Goal: Check status: Check status

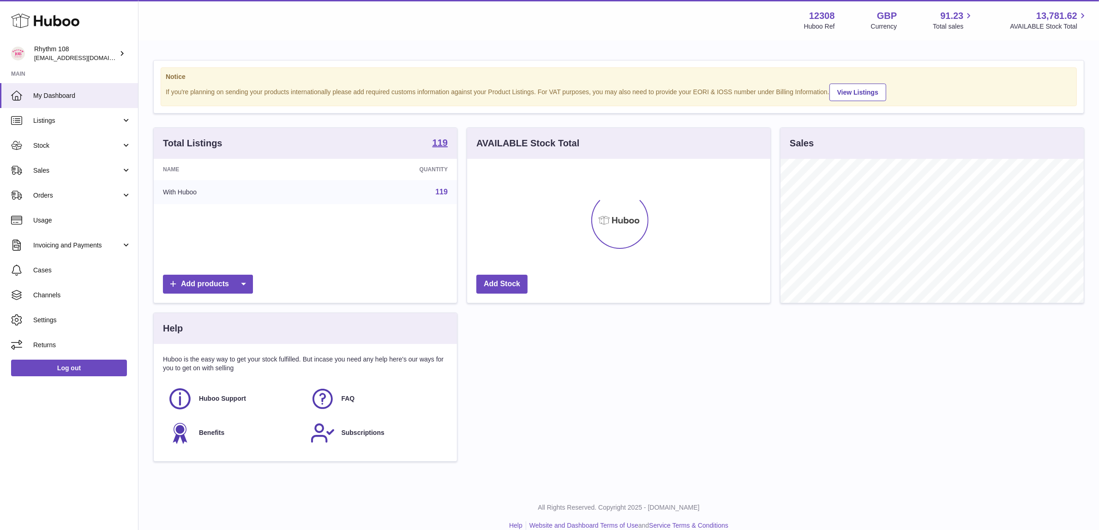
scroll to position [144, 303]
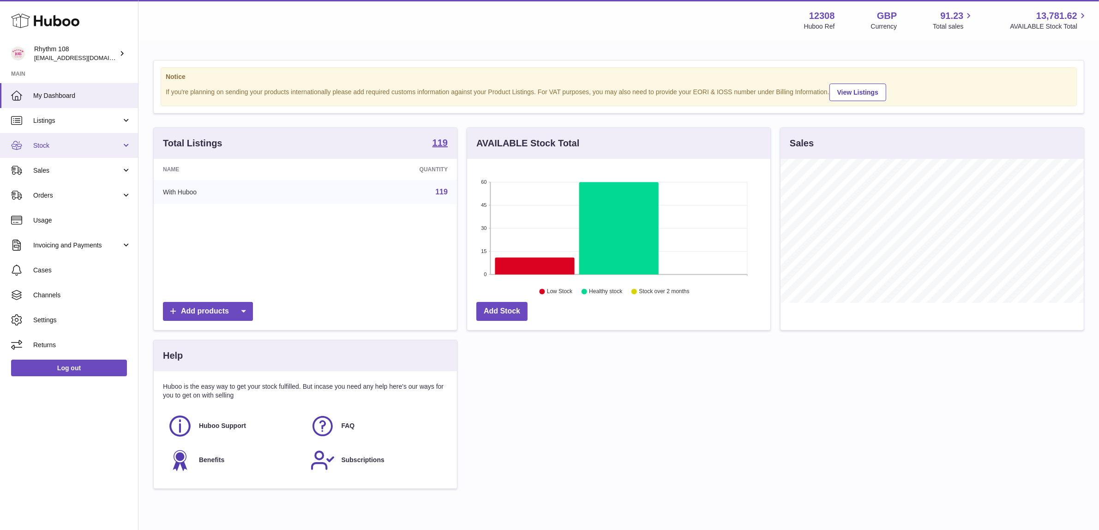
click at [49, 144] on span "Stock" at bounding box center [77, 145] width 88 height 9
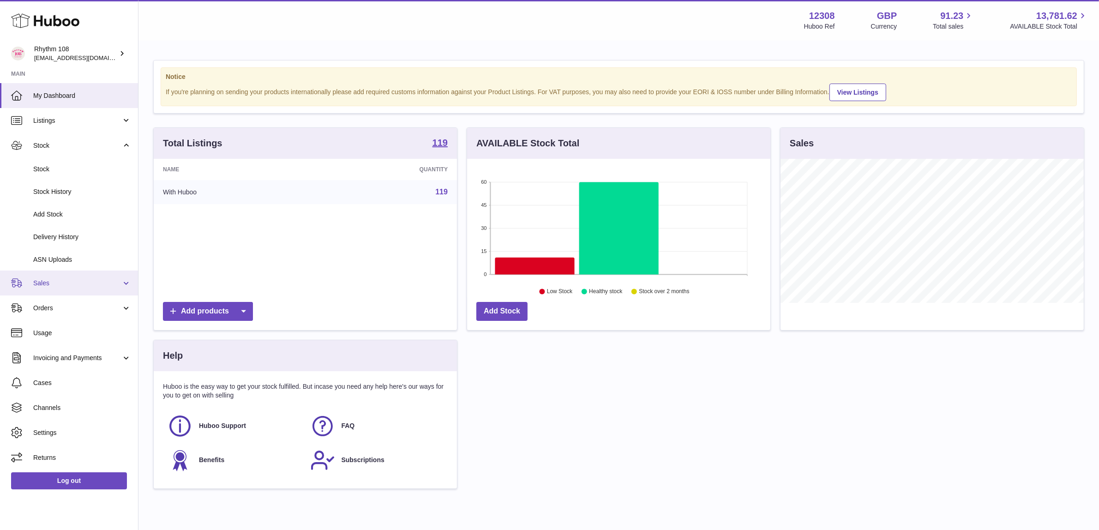
click at [71, 275] on link "Sales" at bounding box center [69, 283] width 138 height 25
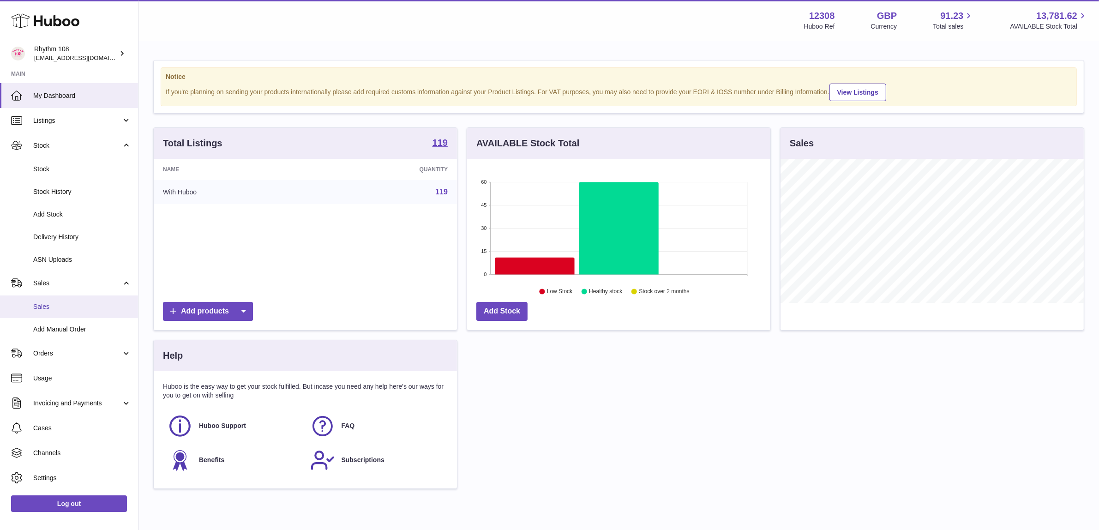
click at [80, 298] on link "Sales" at bounding box center [69, 306] width 138 height 23
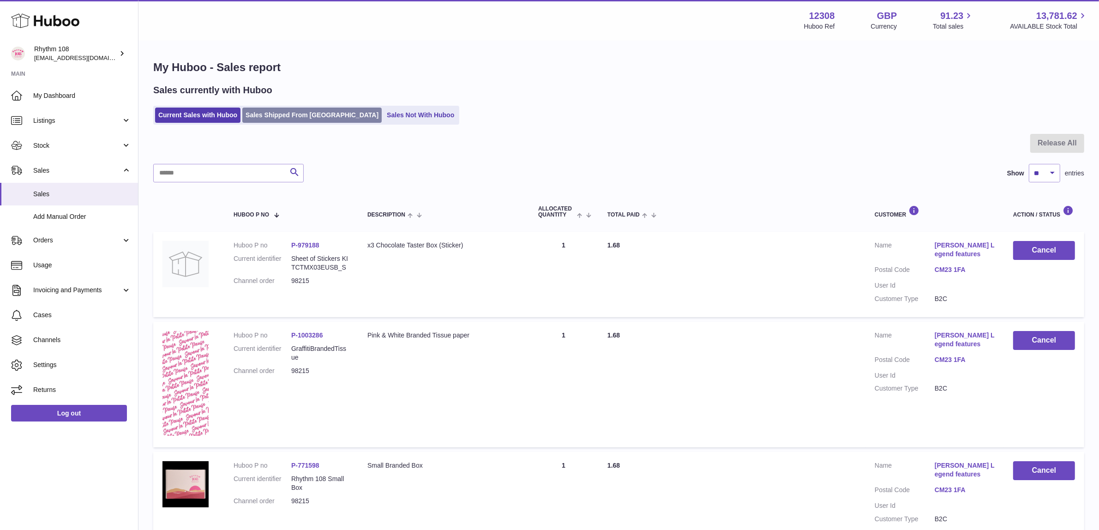
click at [292, 120] on link "Sales Shipped From [GEOGRAPHIC_DATA]" at bounding box center [311, 115] width 139 height 15
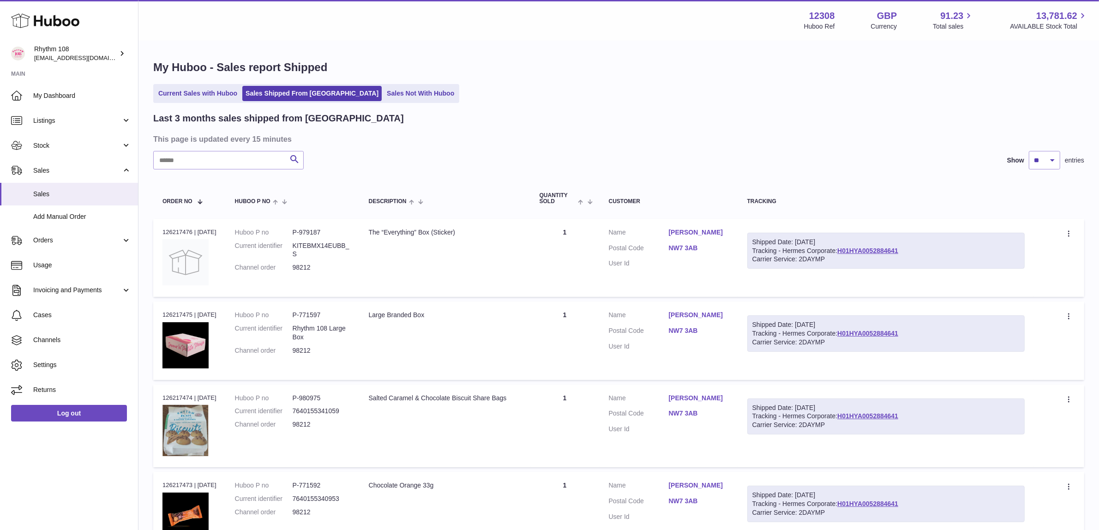
click at [236, 164] on input "text" at bounding box center [228, 160] width 150 height 18
type input "***"
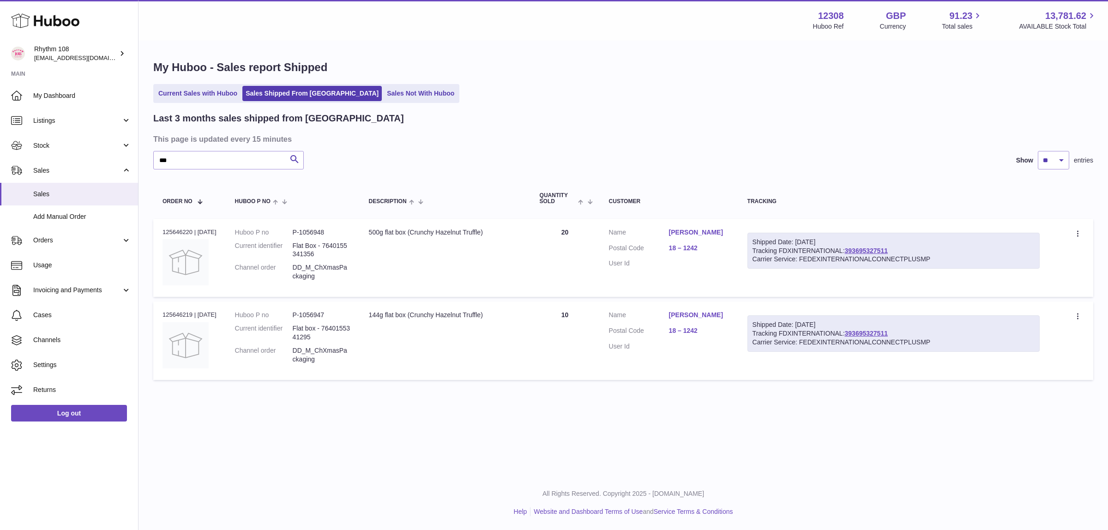
click at [635, 108] on div "My Huboo - Sales report Shipped Current Sales with Huboo Sales Shipped From [GE…" at bounding box center [622, 222] width 969 height 361
click at [615, 99] on div "Current Sales with Huboo Sales Shipped From [GEOGRAPHIC_DATA] Sales Not With Hu…" at bounding box center [623, 93] width 940 height 19
click at [461, 44] on div "My Huboo - Sales report Shipped Current Sales with Huboo Sales Shipped From [GE…" at bounding box center [622, 222] width 969 height 361
click at [51, 153] on link "Stock" at bounding box center [69, 145] width 138 height 25
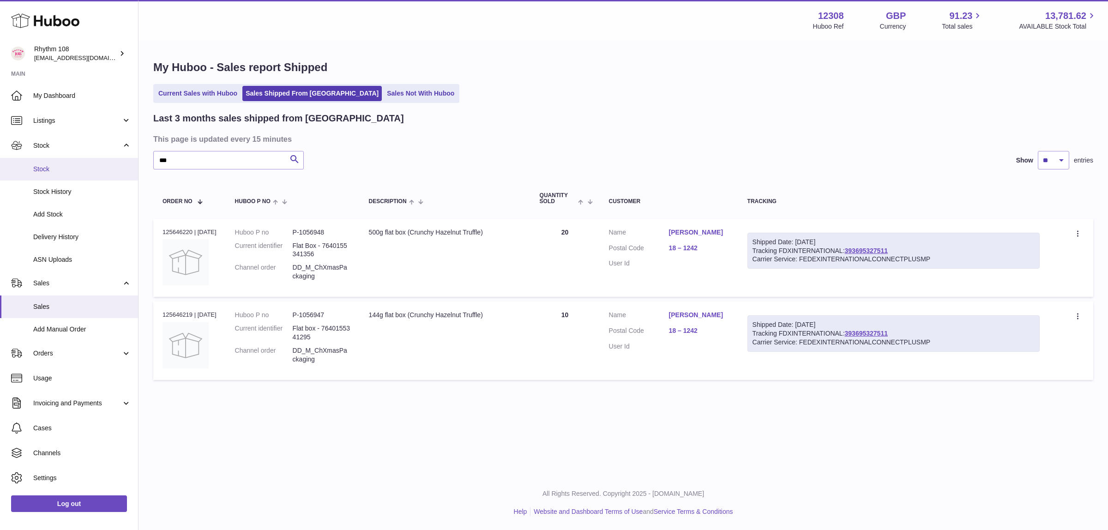
click at [44, 165] on span "Stock" at bounding box center [82, 169] width 98 height 9
